Goal: Contribute content: Add original content to the website for others to see

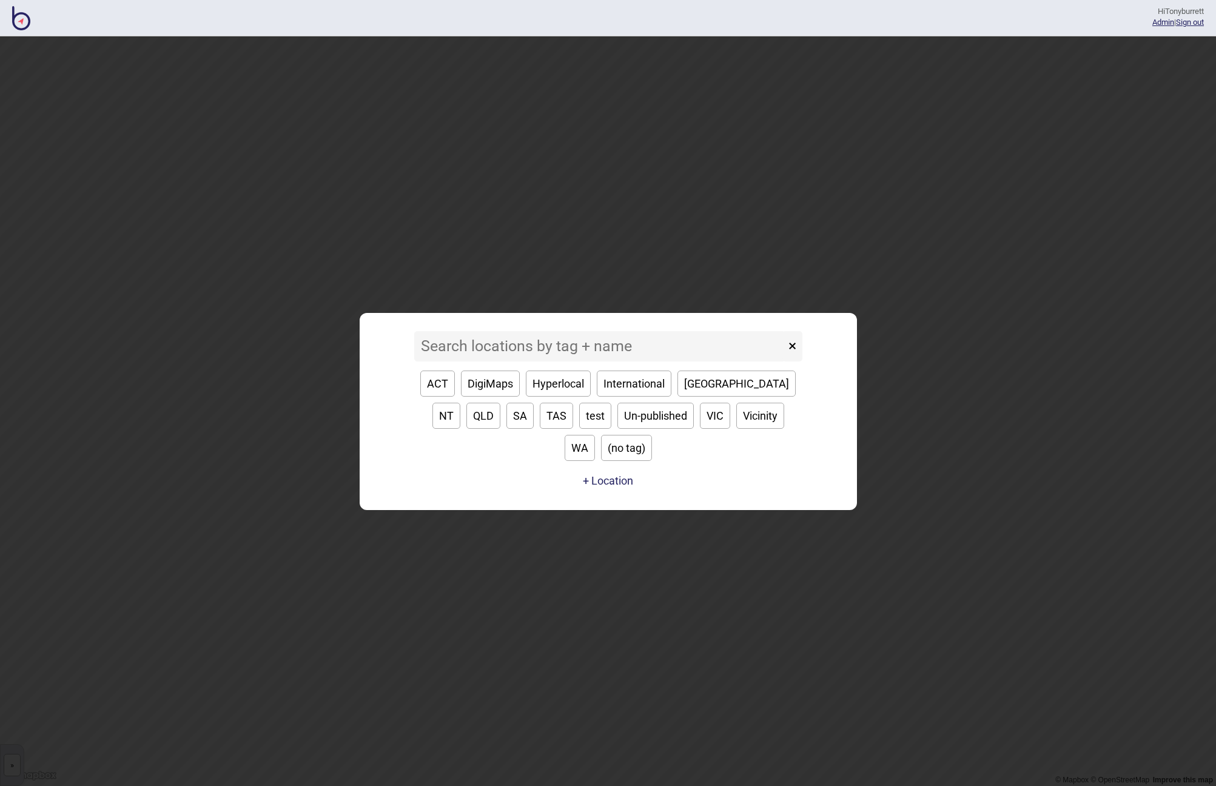
click at [453, 362] on input at bounding box center [599, 346] width 371 height 30
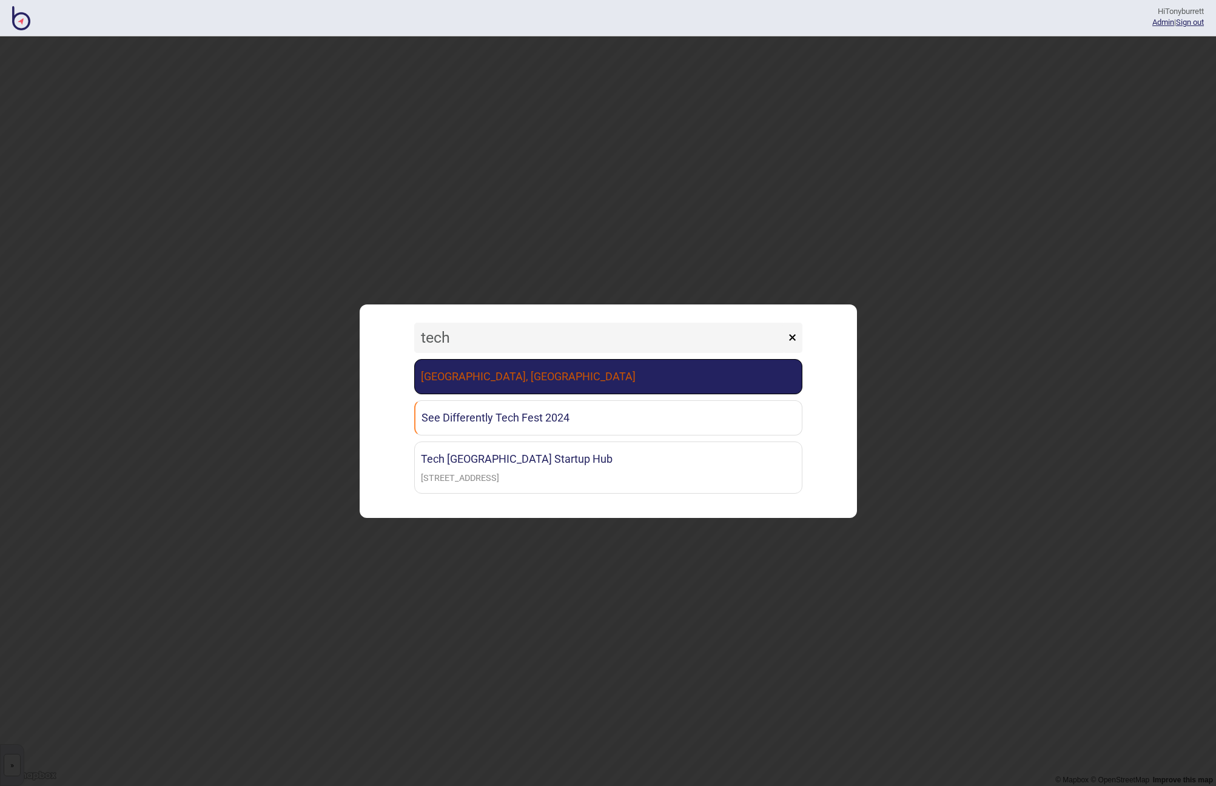
type input "tech"
click at [458, 383] on link "[GEOGRAPHIC_DATA], [GEOGRAPHIC_DATA]" at bounding box center [608, 376] width 388 height 35
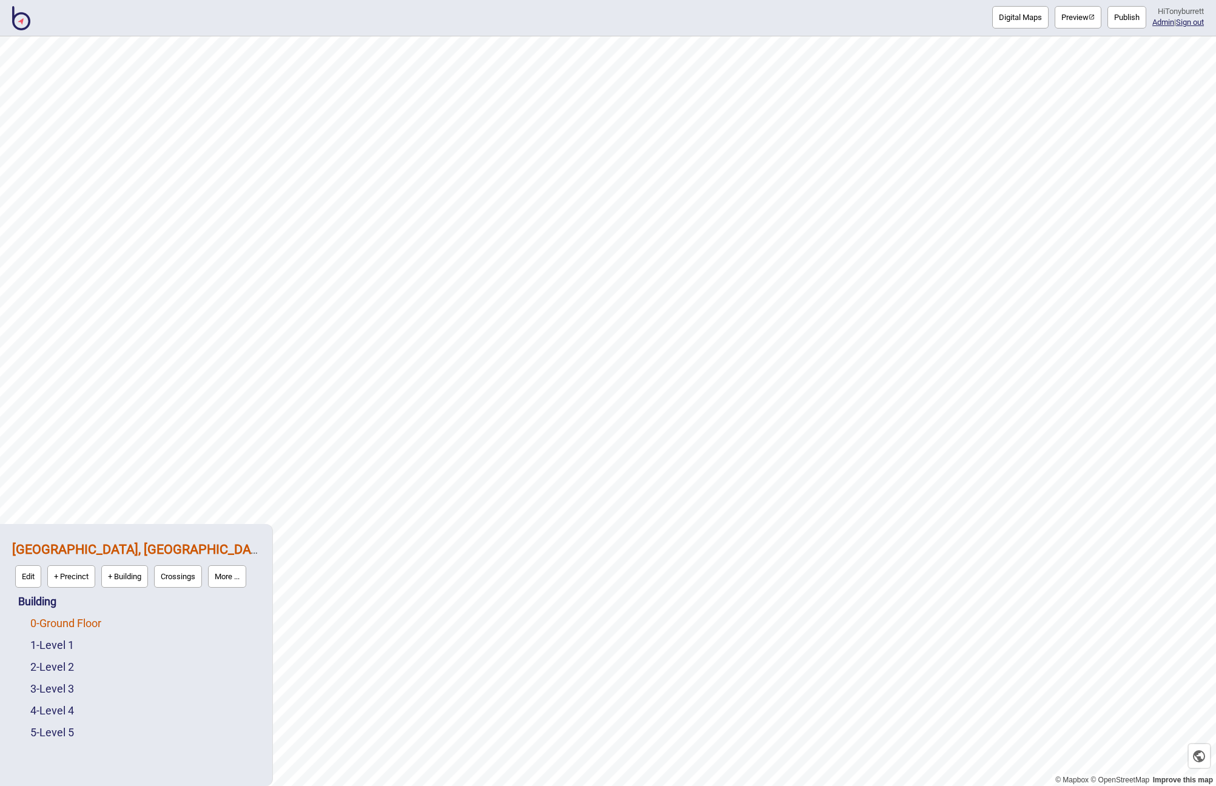
click at [84, 620] on link "0 - Ground Floor" at bounding box center [65, 623] width 71 height 13
click at [47, 624] on button "Edit" at bounding box center [46, 620] width 26 height 22
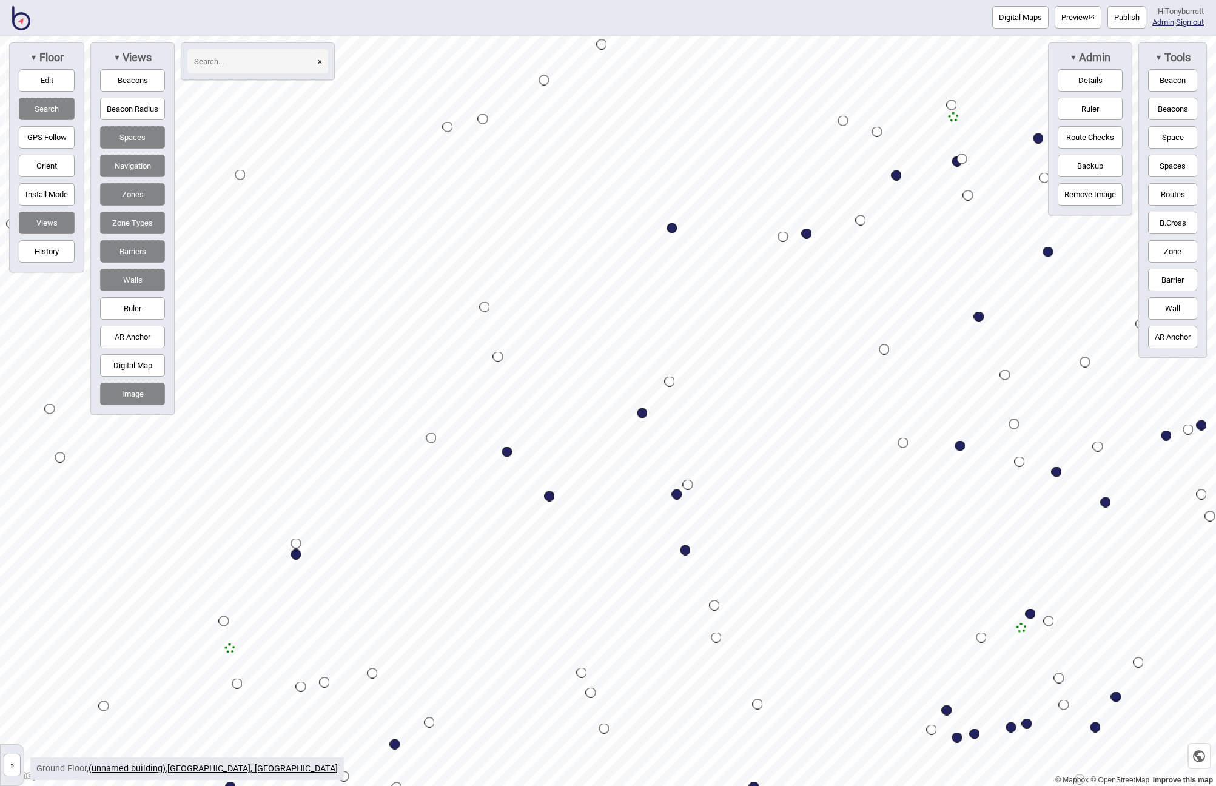
click at [510, 453] on div "Map marker" at bounding box center [507, 452] width 10 height 10
select select "Food and Drink"
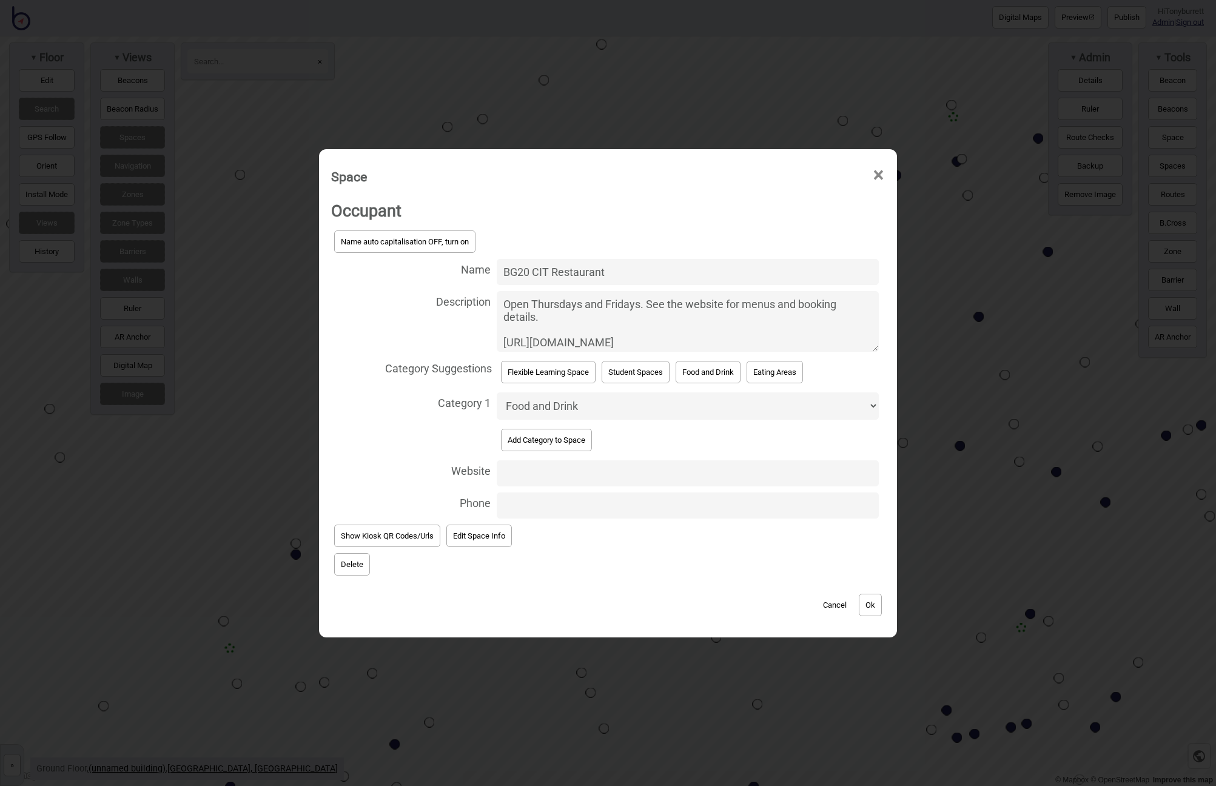
drag, startPoint x: 713, startPoint y: 336, endPoint x: 409, endPoint y: 329, distance: 304.6
click at [409, 329] on label "Description Open Thursdays and Fridays. See the website for menus and booking d…" at bounding box center [608, 321] width 554 height 67
click at [497, 329] on textarea "Open Thursdays and Fridays. See the website for menus and booking details. http…" at bounding box center [688, 321] width 382 height 61
type textarea "Open Thursdays and Fridays. See the website for menus and booking details."
click at [505, 468] on input "Website" at bounding box center [688, 473] width 382 height 26
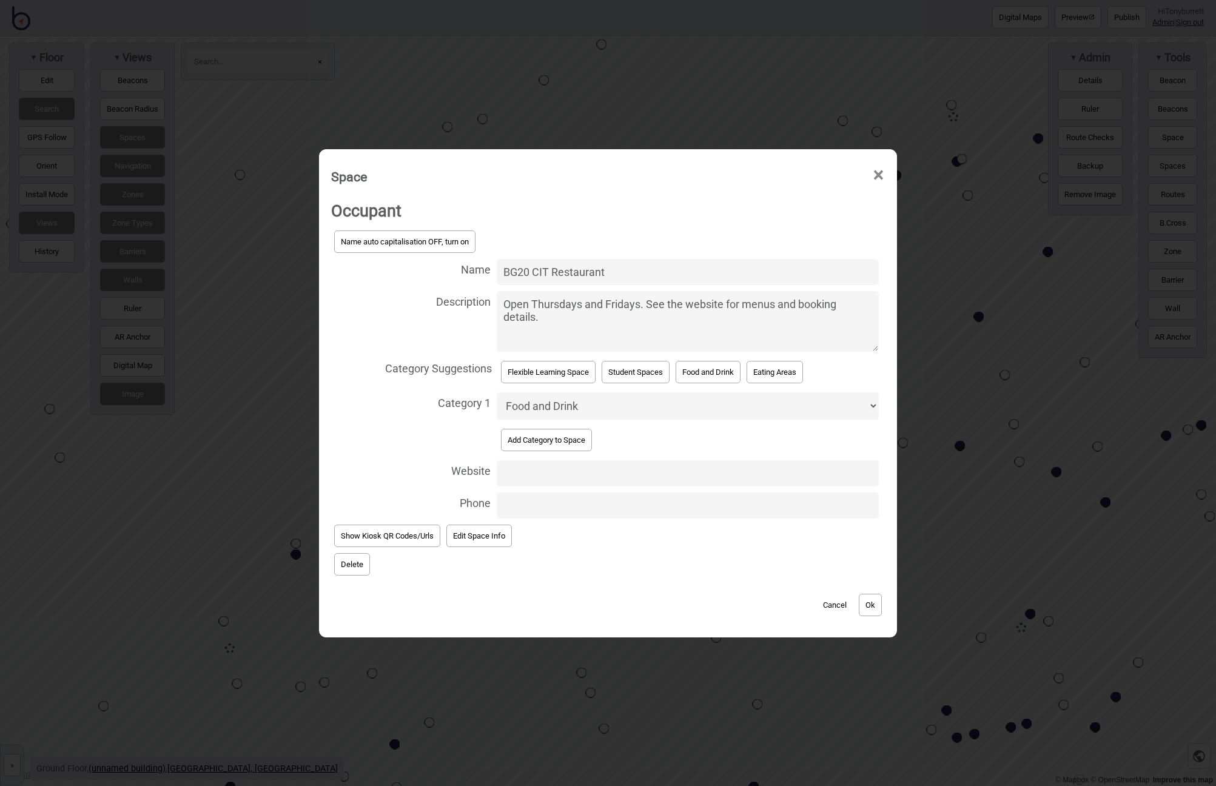
paste input "https://cit.edu.au/services/cit-restaurant"
type input "https://cit.edu.au/services/cit-restaurant"
click at [874, 601] on button "Ok" at bounding box center [870, 605] width 23 height 22
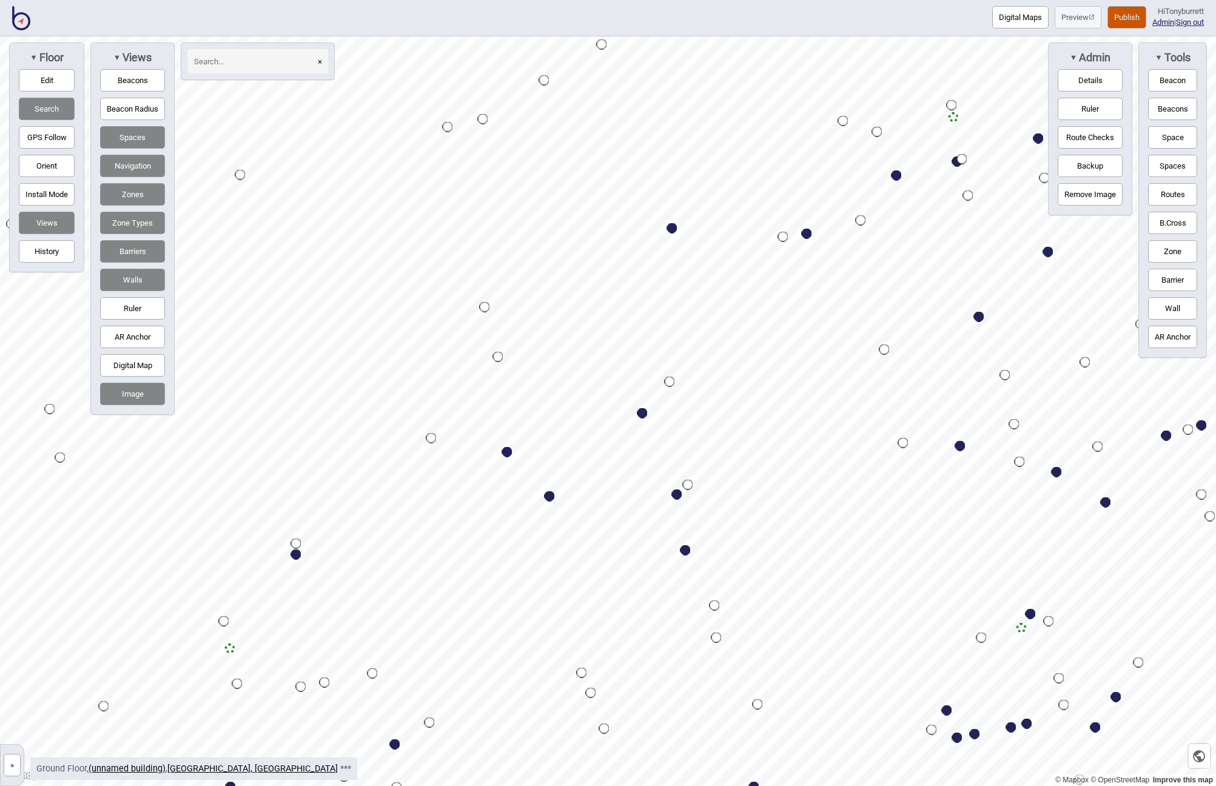
click at [1125, 16] on button "Publish" at bounding box center [1127, 17] width 39 height 22
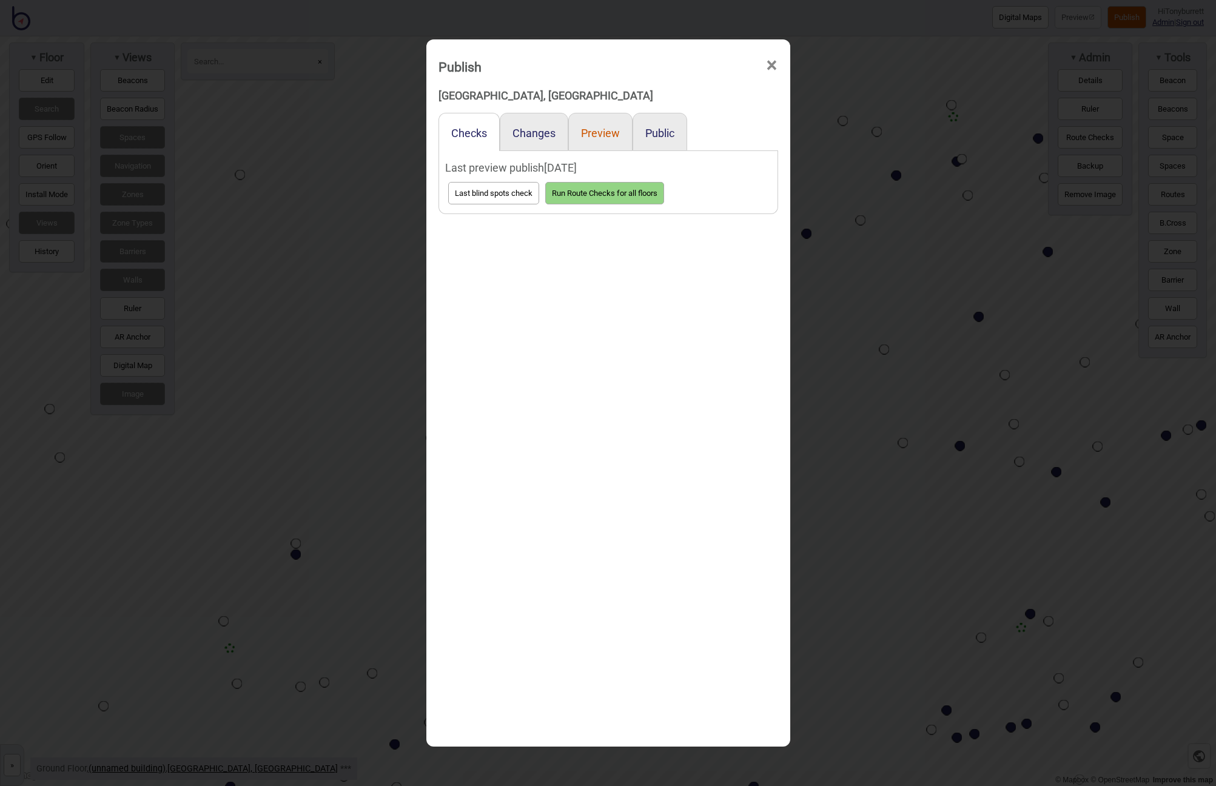
click at [604, 134] on button "Preview" at bounding box center [600, 133] width 39 height 13
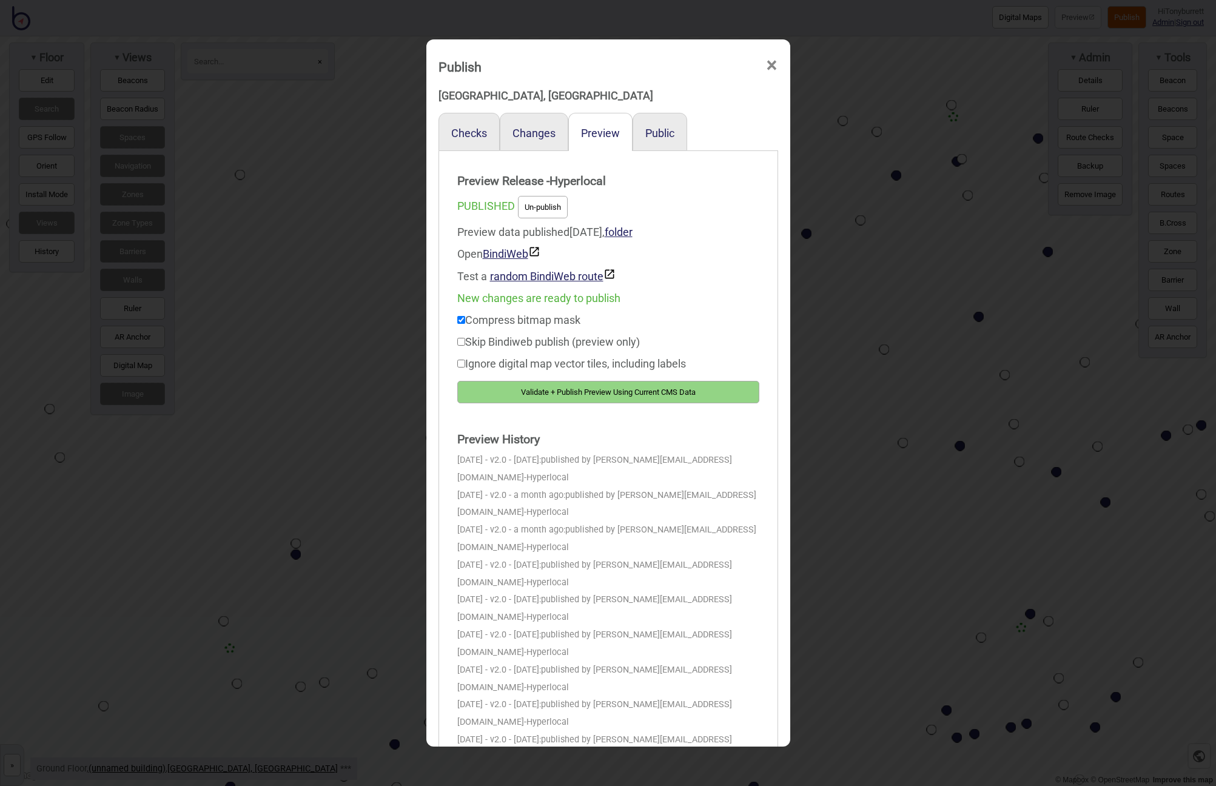
drag, startPoint x: 554, startPoint y: 394, endPoint x: 754, endPoint y: 406, distance: 199.9
click at [554, 395] on button "Validate + Publish Preview Using Current CMS Data" at bounding box center [608, 392] width 302 height 22
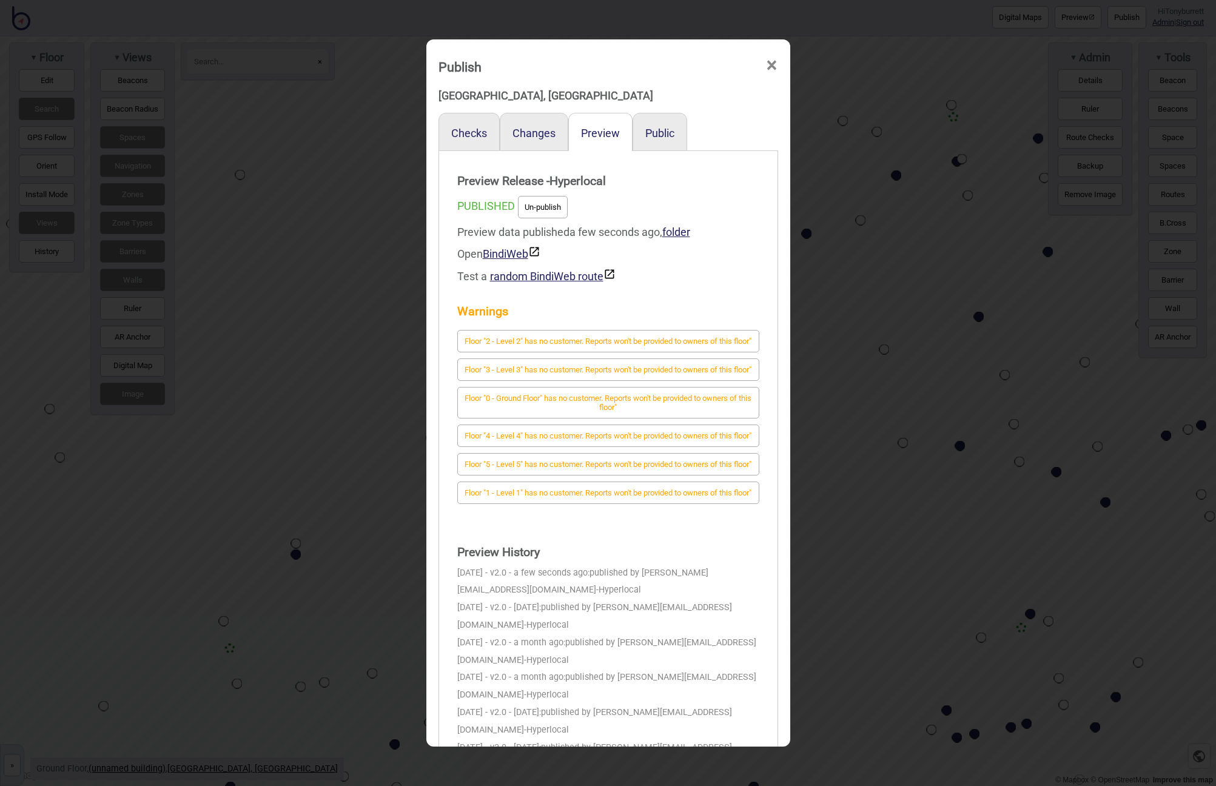
click at [774, 61] on span "×" at bounding box center [772, 65] width 13 height 40
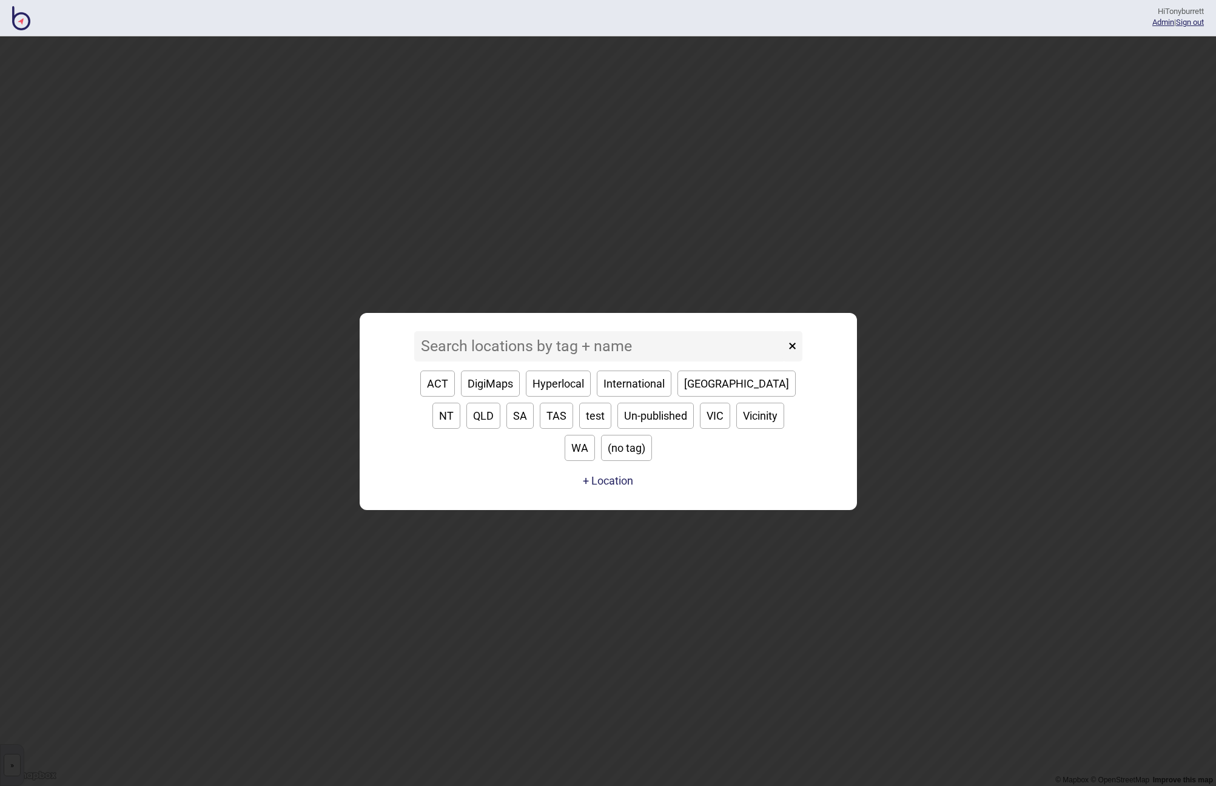
click at [456, 362] on input at bounding box center [599, 346] width 371 height 30
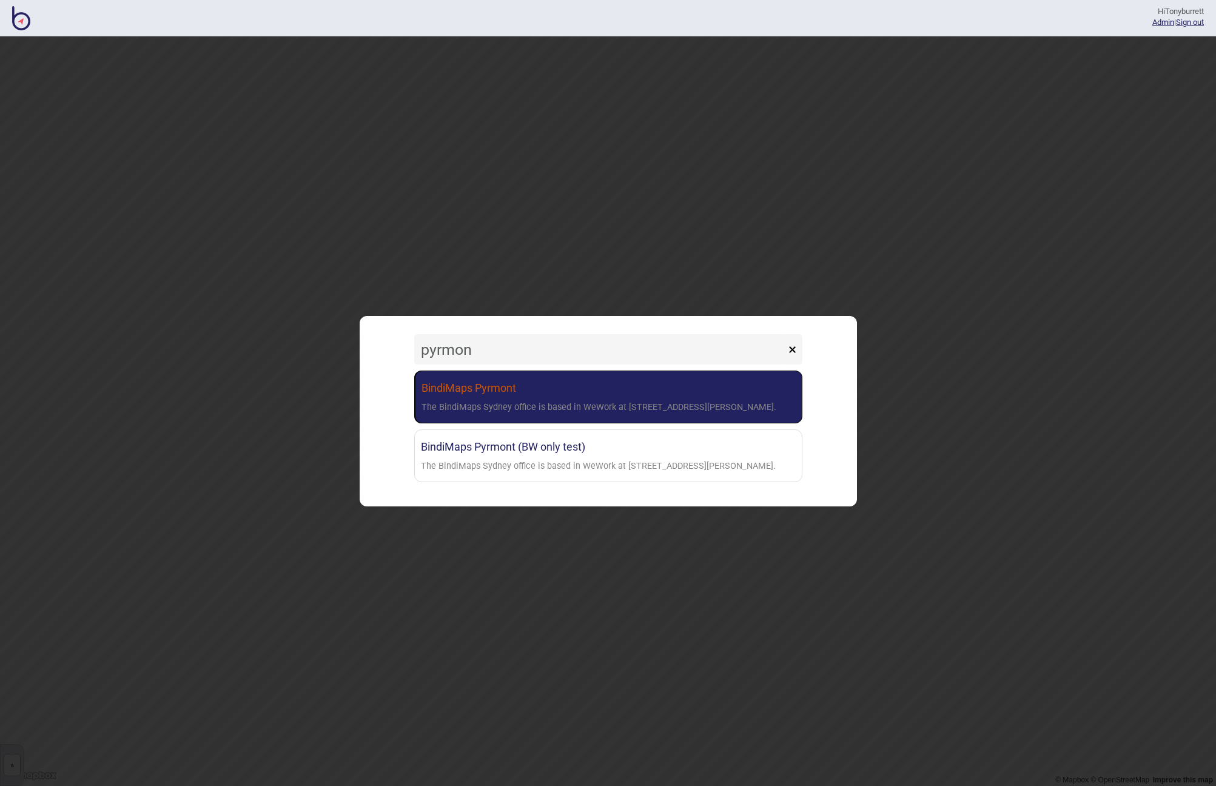
type input "pyrmon"
click at [487, 404] on div "The BindiMaps Sydney office is based in WeWork at [STREET_ADDRESS][PERSON_NAME]." at bounding box center [599, 408] width 355 height 18
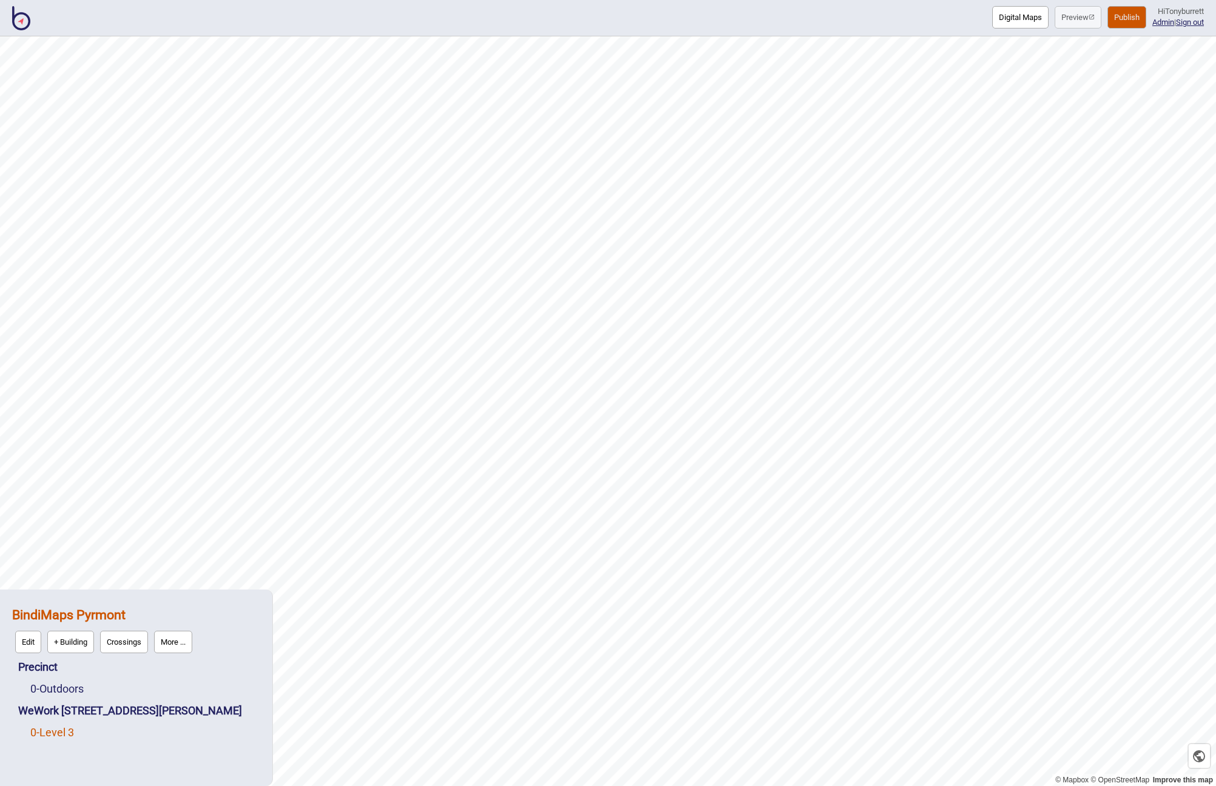
click at [49, 738] on link "0 - Level 3" at bounding box center [52, 732] width 44 height 13
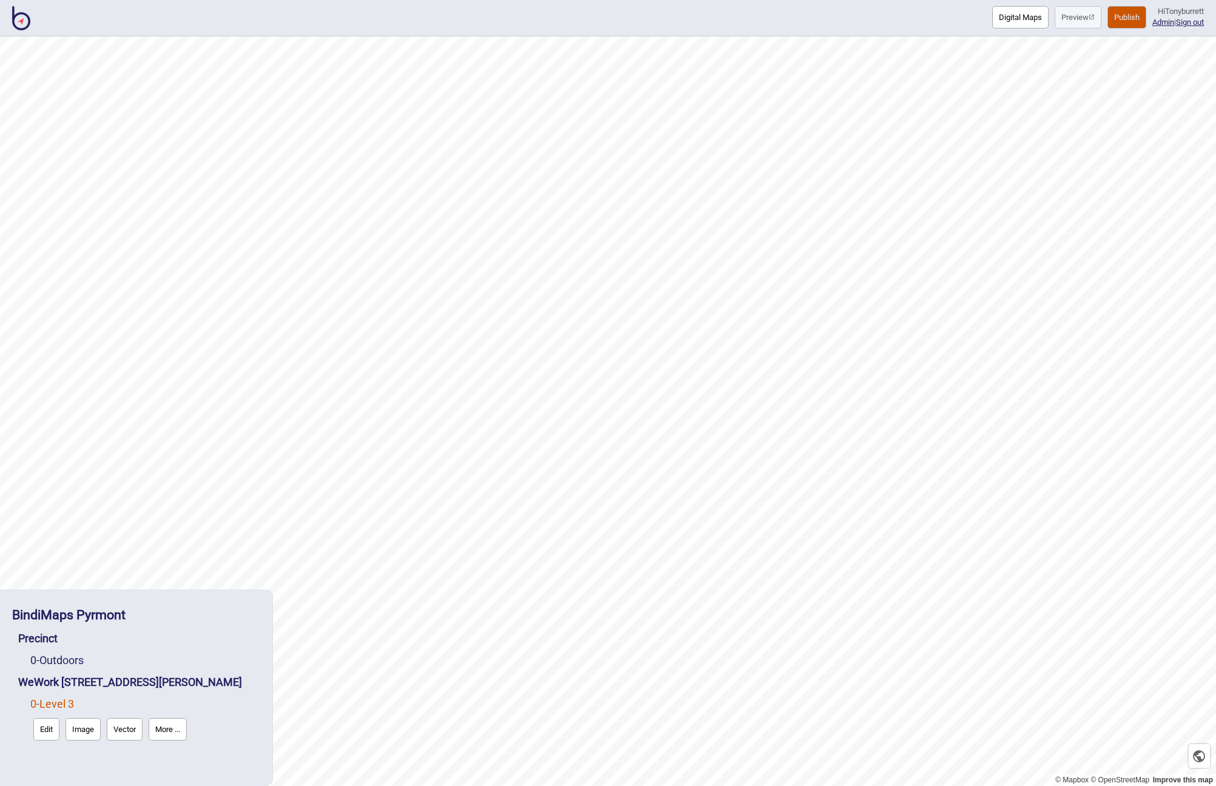
click at [38, 729] on button "Edit" at bounding box center [46, 729] width 26 height 22
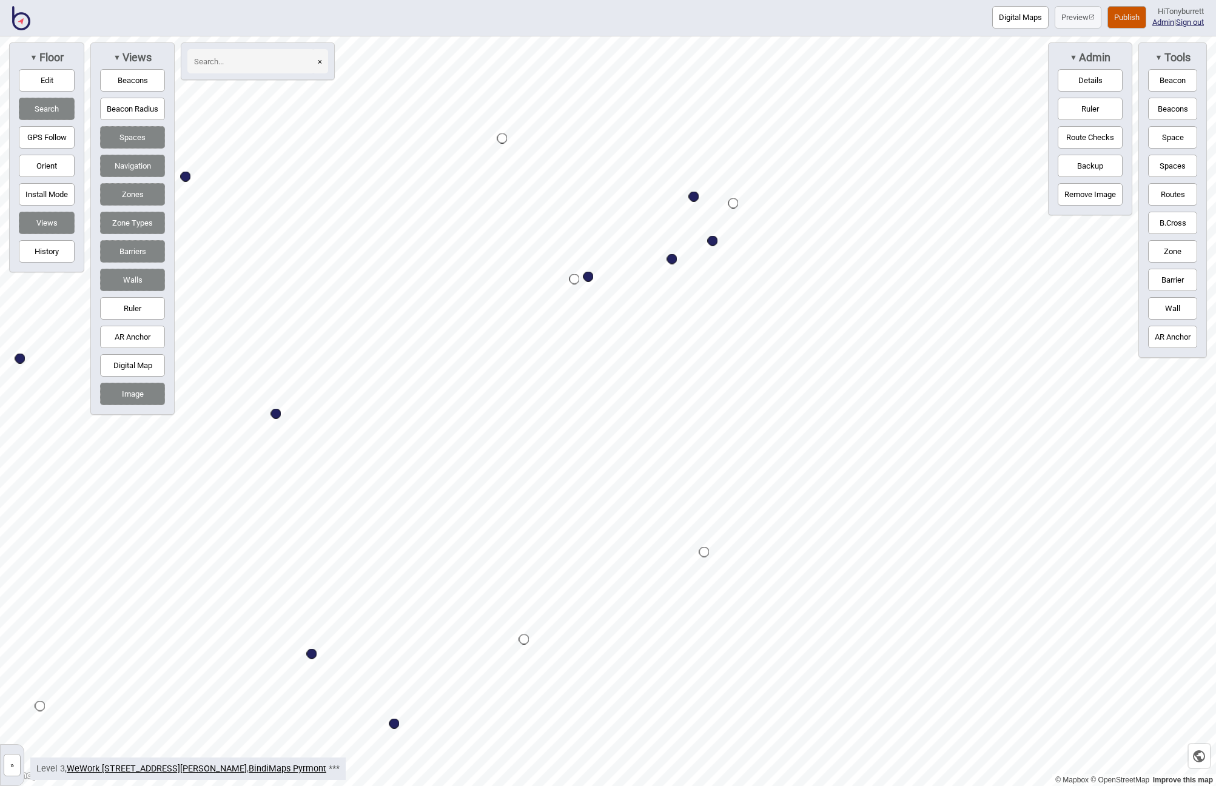
click at [713, 242] on div "Map marker" at bounding box center [713, 241] width 10 height 10
select select "Desk Areas"
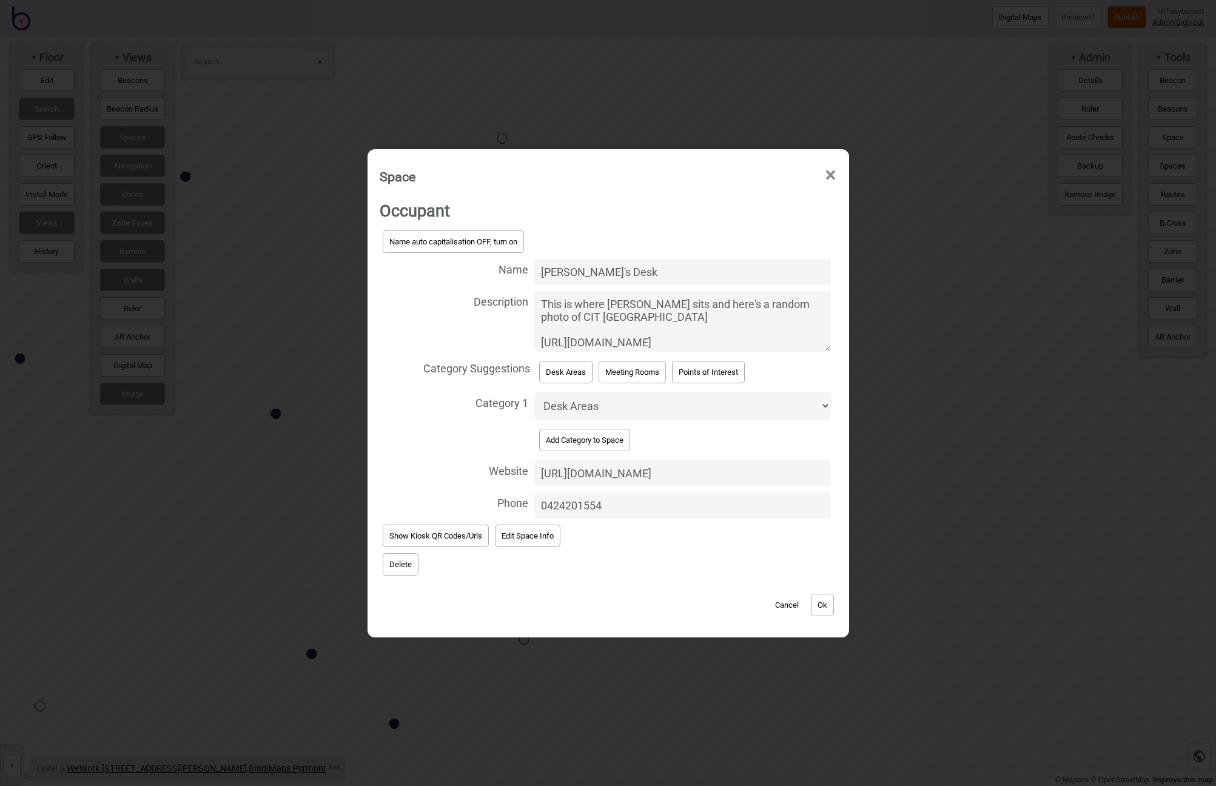
click at [595, 510] on input "0424201554" at bounding box center [682, 506] width 297 height 26
drag, startPoint x: 616, startPoint y: 499, endPoint x: 480, endPoint y: 493, distance: 136.1
click at [480, 493] on label "Phone [PHONE_NUMBER]" at bounding box center [608, 506] width 457 height 32
click at [534, 493] on input "0424201554" at bounding box center [682, 506] width 297 height 26
click at [673, 585] on div "Cancel Ok" at bounding box center [608, 599] width 457 height 41
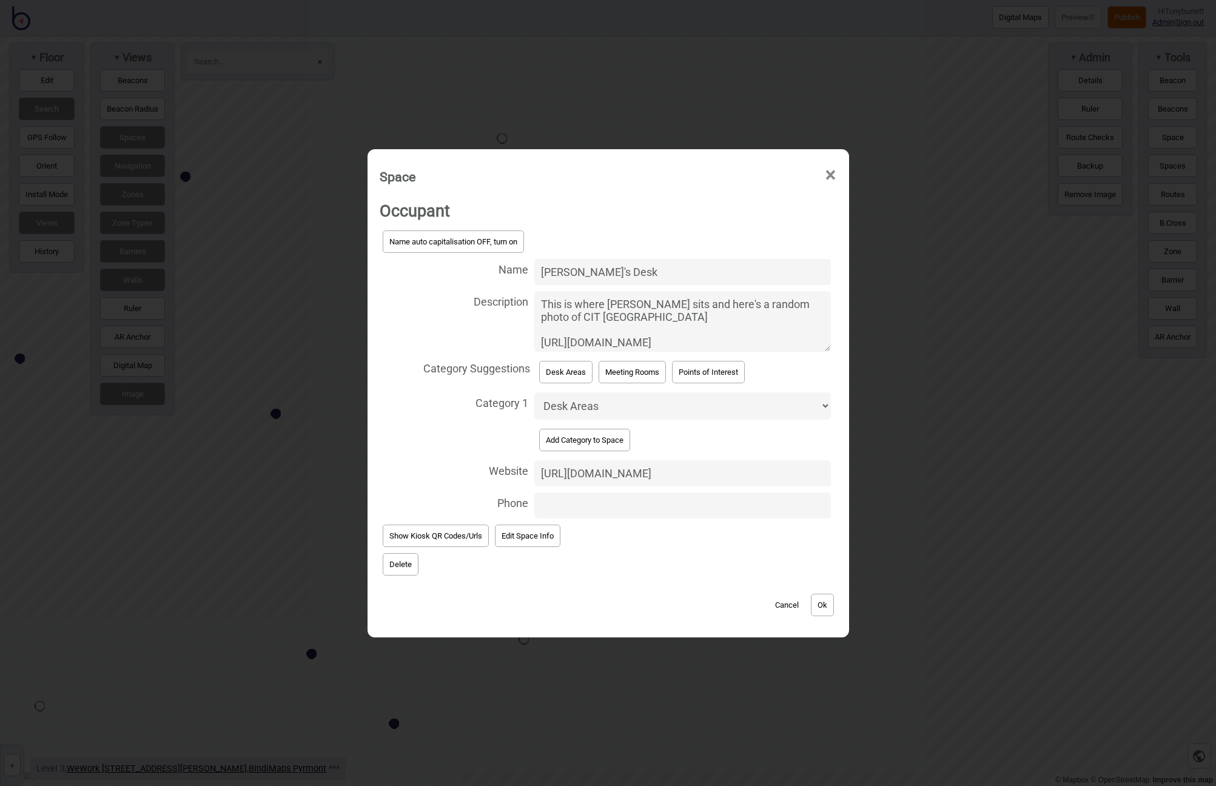
click at [821, 598] on button "Ok" at bounding box center [822, 605] width 23 height 22
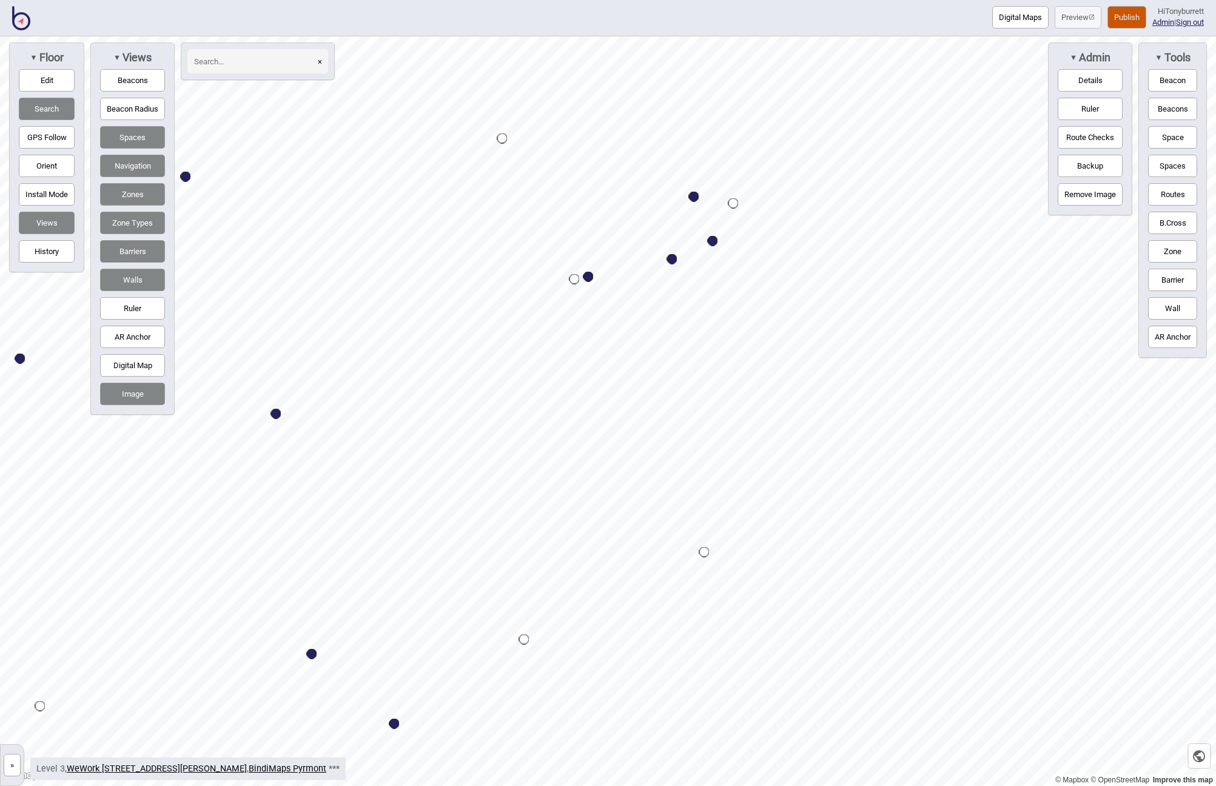
click at [1120, 21] on button "Publish" at bounding box center [1127, 17] width 39 height 22
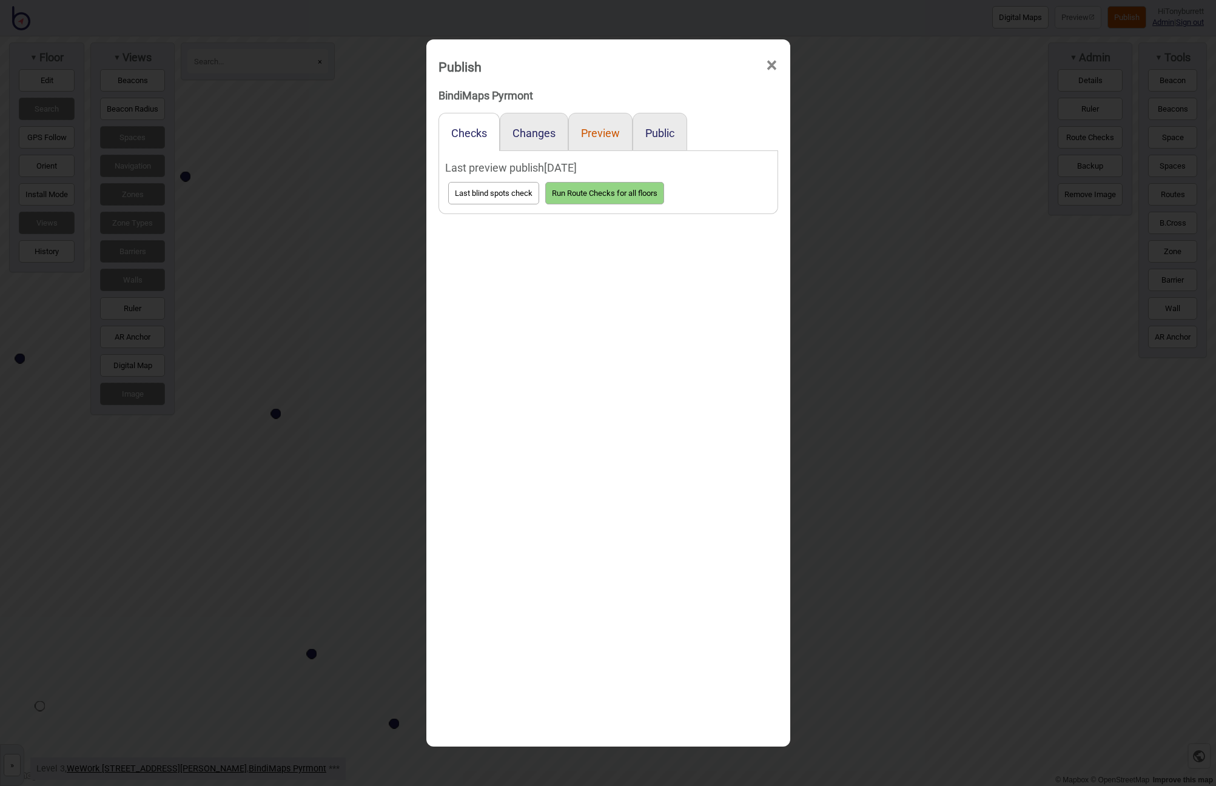
click at [605, 132] on button "Preview" at bounding box center [600, 133] width 39 height 13
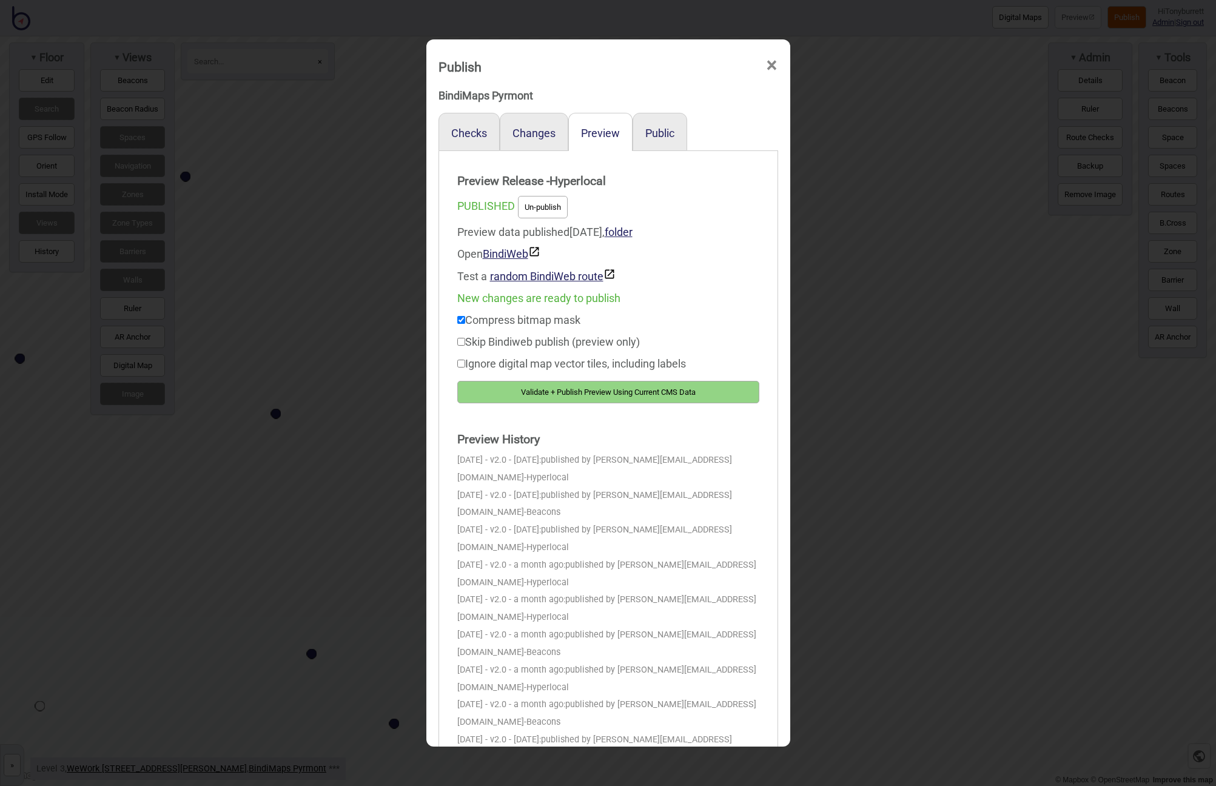
drag, startPoint x: 574, startPoint y: 387, endPoint x: 770, endPoint y: 185, distance: 281.4
click at [574, 387] on button "Validate + Publish Preview Using Current CMS Data" at bounding box center [608, 392] width 302 height 22
